Goal: Task Accomplishment & Management: Complete application form

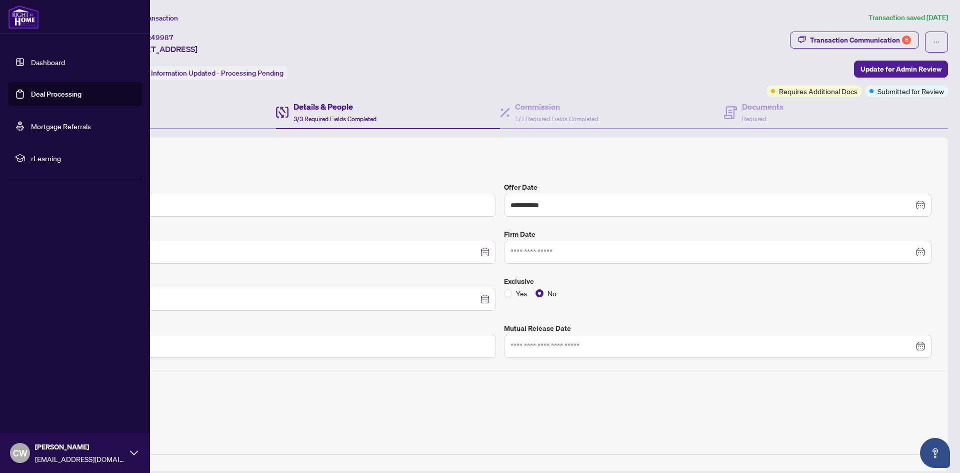
click at [31, 93] on link "Deal Processing" at bounding box center [56, 94] width 51 height 9
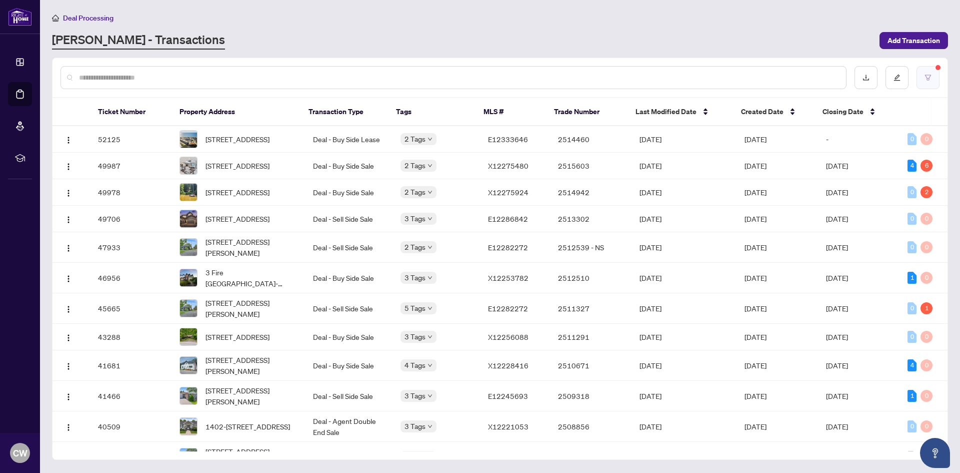
click at [932, 76] on button "button" at bounding box center [928, 77] width 23 height 23
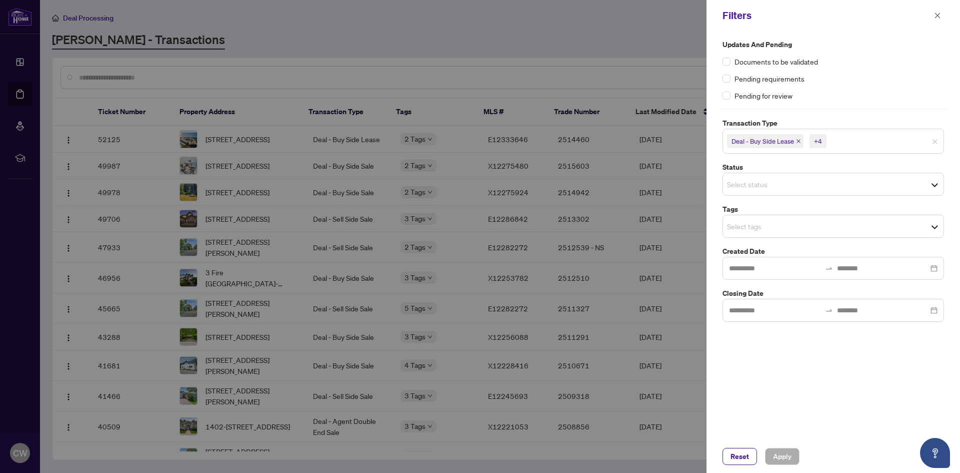
click at [798, 141] on icon "close" at bounding box center [798, 141] width 5 height 5
click at [825, 143] on icon "close" at bounding box center [825, 141] width 5 height 5
click at [793, 141] on icon "close" at bounding box center [794, 141] width 5 height 5
click at [813, 142] on div "+1" at bounding box center [813, 141] width 8 height 10
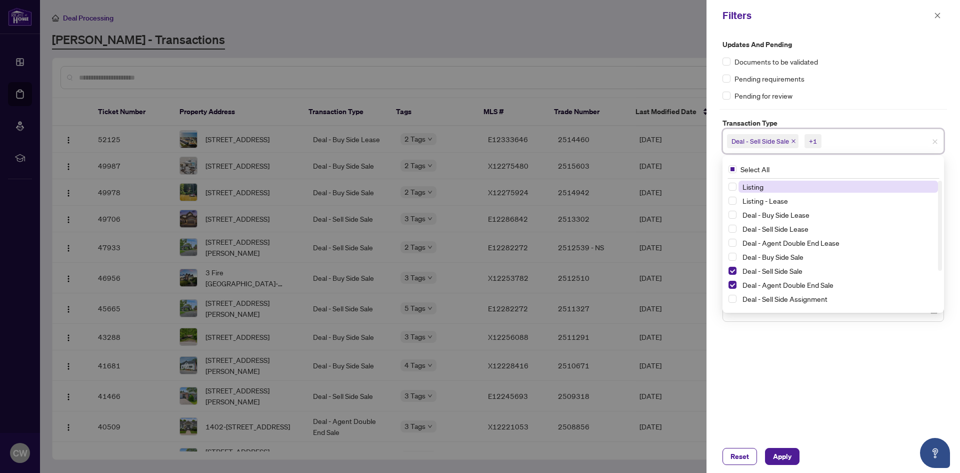
click at [793, 142] on icon "close" at bounding box center [793, 141] width 5 height 5
click at [820, 141] on icon "close" at bounding box center [821, 141] width 5 height 5
click at [794, 183] on span "Listing" at bounding box center [839, 185] width 200 height 12
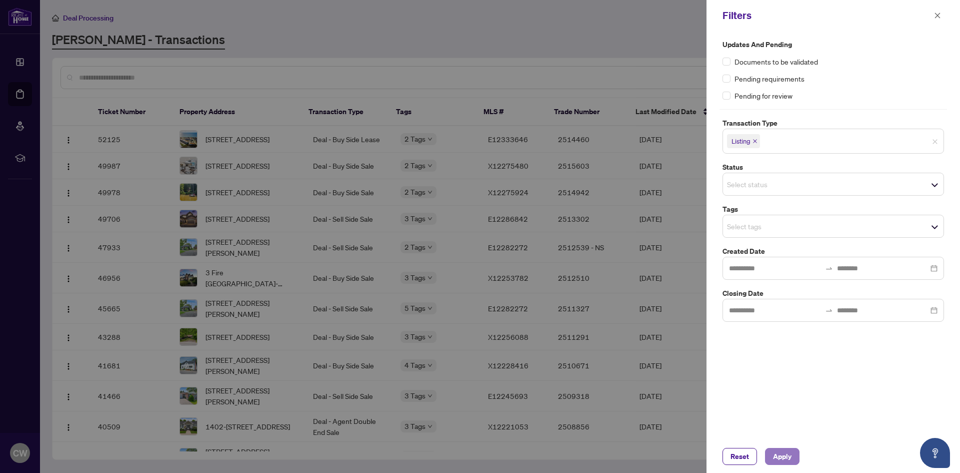
drag, startPoint x: 774, startPoint y: 458, endPoint x: 758, endPoint y: 447, distance: 19.4
click at [774, 457] on span "Apply" at bounding box center [782, 456] width 19 height 16
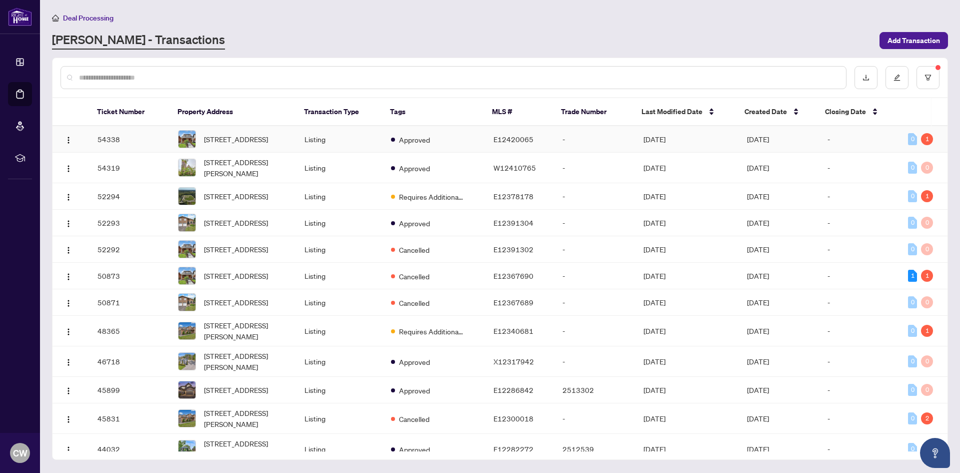
click at [305, 140] on td "Listing" at bounding box center [340, 139] width 87 height 27
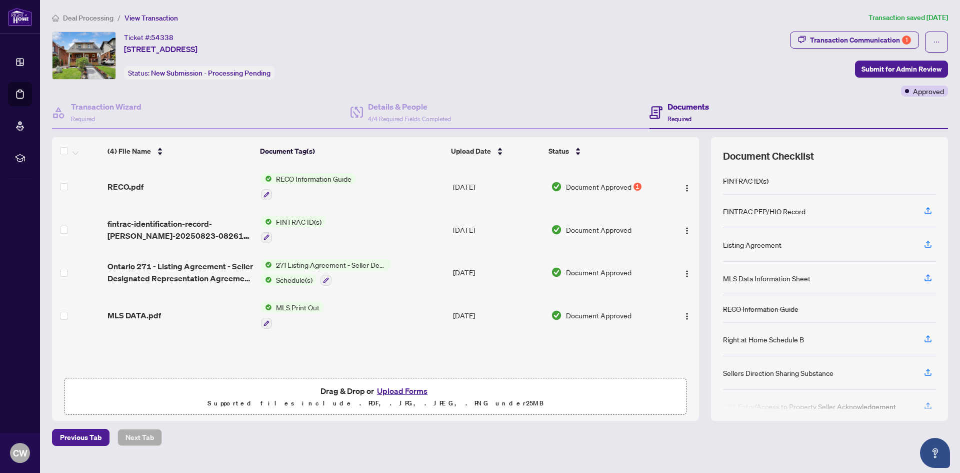
click at [410, 387] on button "Upload Forms" at bounding box center [402, 390] width 57 height 13
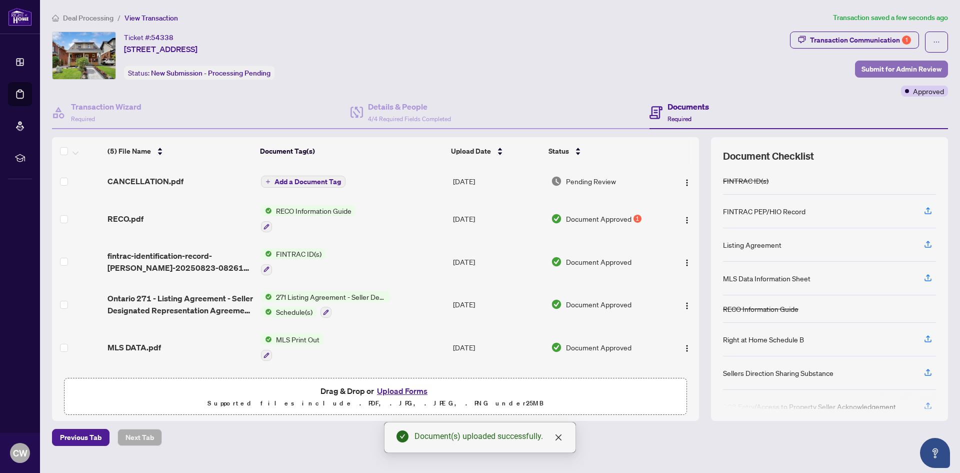
click at [896, 64] on span "Submit for Admin Review" at bounding box center [902, 69] width 80 height 16
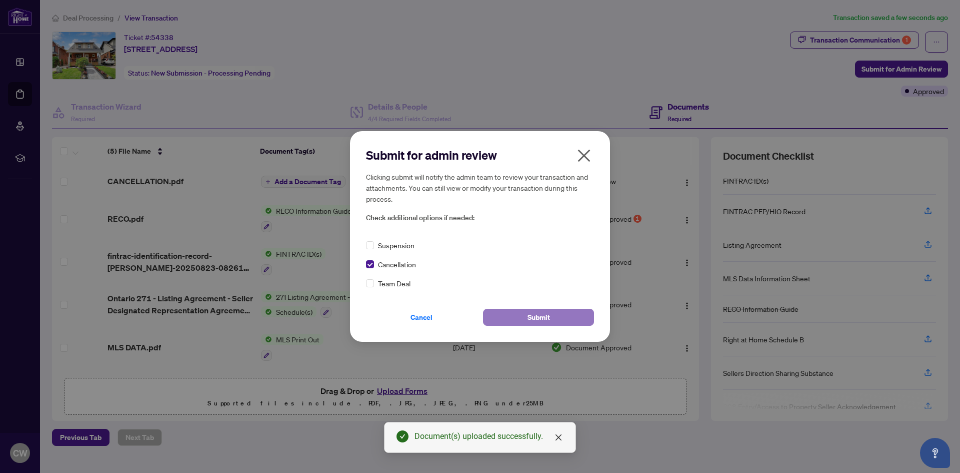
click at [518, 315] on button "Submit" at bounding box center [538, 317] width 111 height 17
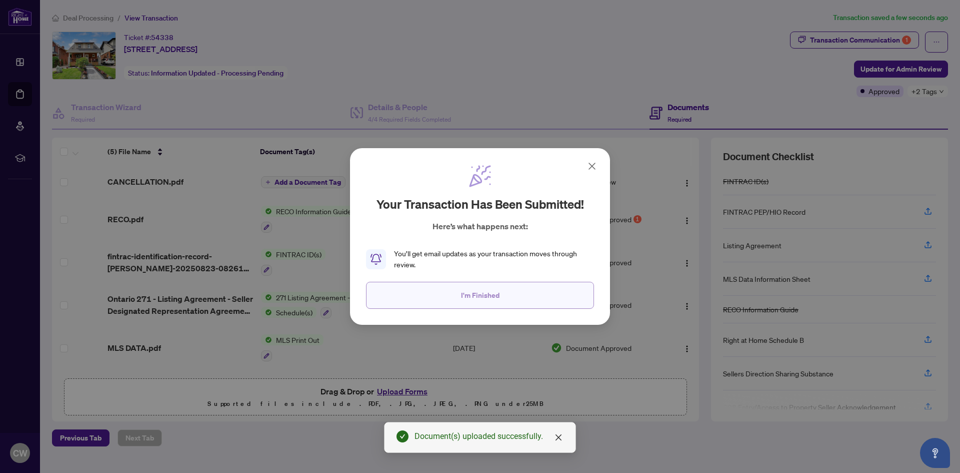
click at [489, 297] on span "I'm Finished" at bounding box center [480, 295] width 39 height 16
